Goal: Task Accomplishment & Management: Use online tool/utility

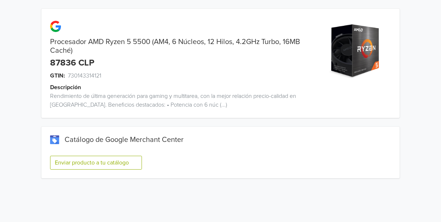
click at [103, 158] on button "Enviar producto a tu catálogo" at bounding box center [96, 162] width 92 height 14
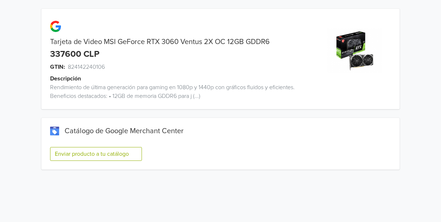
drag, startPoint x: 360, startPoint y: 183, endPoint x: 345, endPoint y: 182, distance: 14.6
click at [360, 178] on html "Tarjeta de Video MSI GeForce RTX 3060 Ventus 2X OC 12GB GDDR6 337600 CLP GTIN: …" at bounding box center [220, 89] width 441 height 178
click at [127, 153] on button "Enviar producto a tu catálogo" at bounding box center [96, 154] width 92 height 14
